Goal: Information Seeking & Learning: Learn about a topic

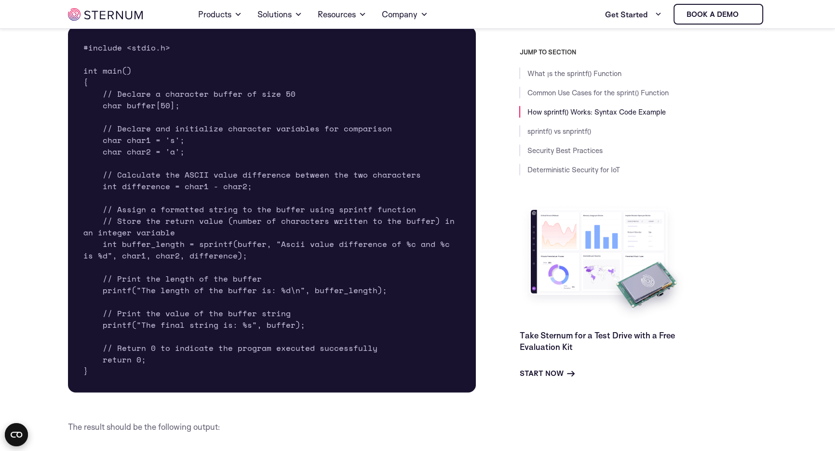
scroll to position [1373, 0]
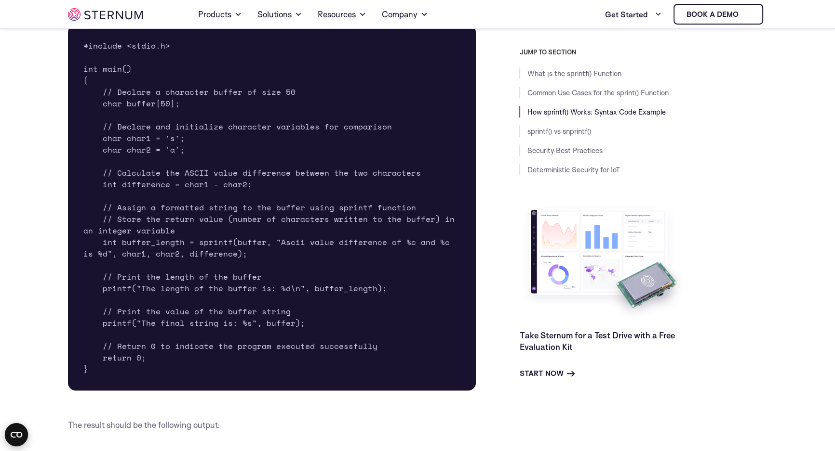
click at [249, 240] on pre "#include <stdio.h> int main() { // Declare a character buffer of size 50 char b…" at bounding box center [272, 208] width 408 height 366
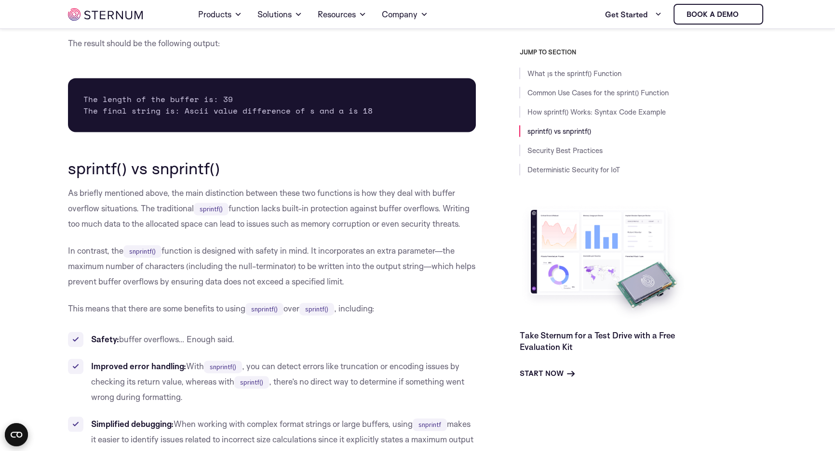
scroll to position [1855, 0]
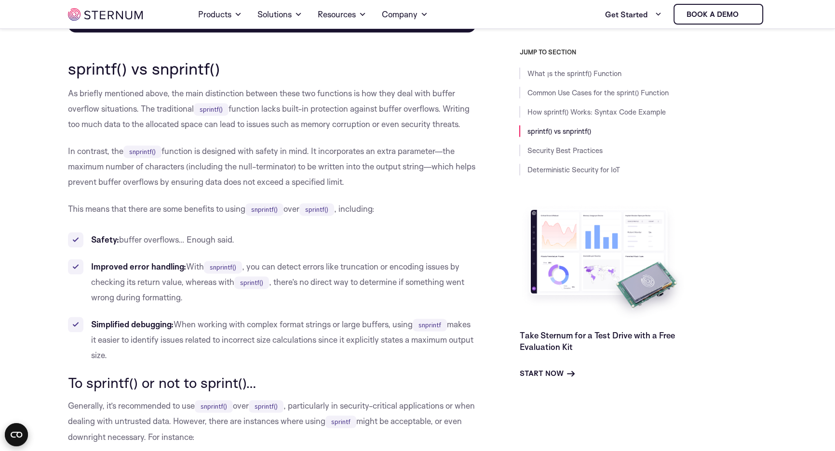
drag, startPoint x: 71, startPoint y: 84, endPoint x: 468, endPoint y: 120, distance: 398.2
drag, startPoint x: 93, startPoint y: 148, endPoint x: 467, endPoint y: 184, distance: 376.1
click at [467, 184] on body "Consent Details [#IABV2SETTINGS#] About This website uses cookies We use cookie…" at bounding box center [417, 133] width 835 height 3976
click at [153, 150] on code "snprintf()" at bounding box center [142, 152] width 38 height 13
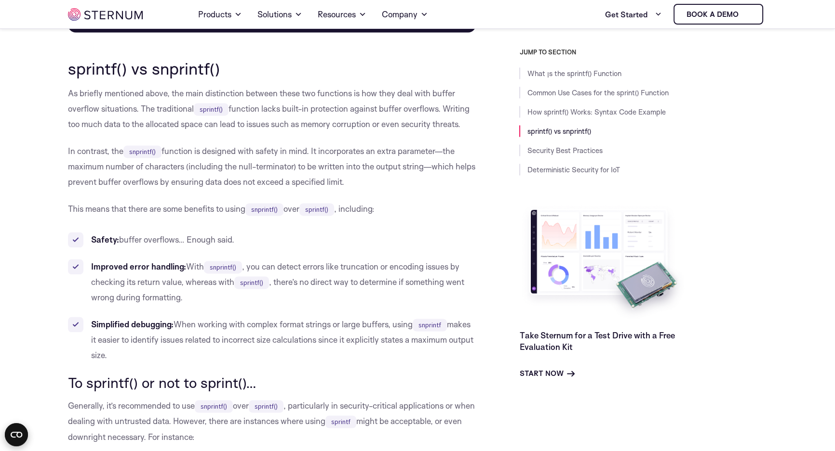
click at [140, 149] on code "snprintf()" at bounding box center [142, 152] width 38 height 13
copy code "snprintf"
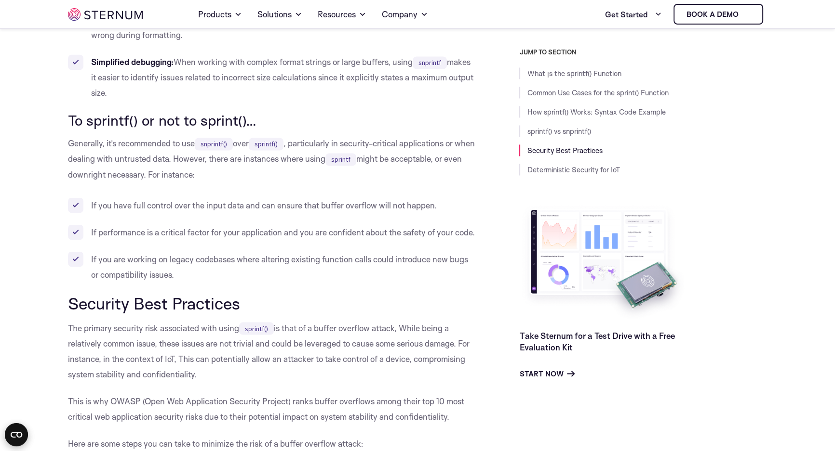
scroll to position [2380, 0]
